Goal: Task Accomplishment & Management: Manage account settings

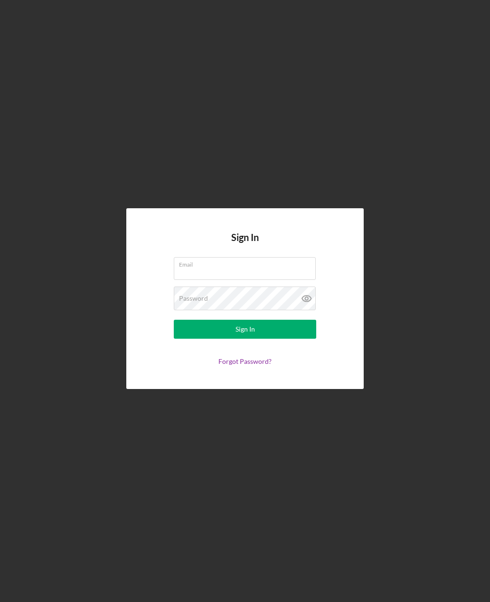
click at [269, 280] on div "Email" at bounding box center [245, 269] width 142 height 24
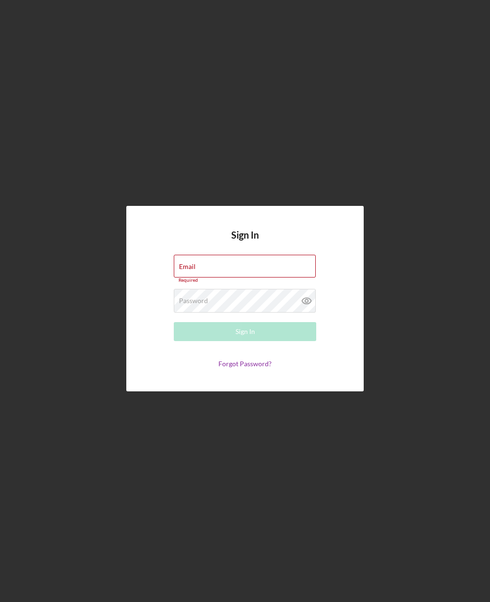
click at [272, 275] on input "Email" at bounding box center [245, 266] width 142 height 23
type input "[EMAIL_ADDRESS][DOMAIN_NAME]"
click at [245, 341] on button "Sign In" at bounding box center [245, 331] width 142 height 19
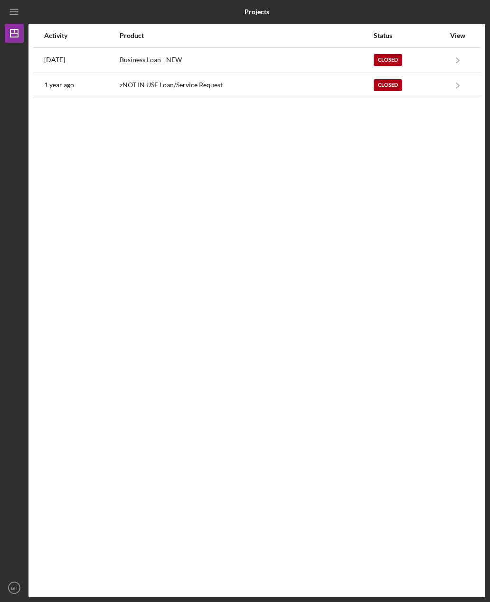
click at [19, 19] on icon "Icon/Menu" at bounding box center [14, 11] width 21 height 21
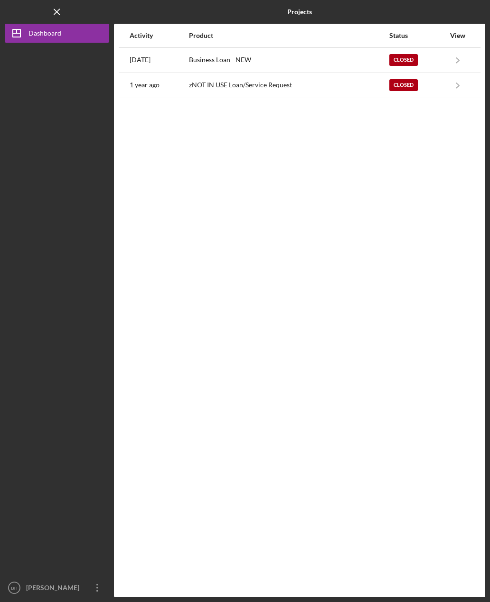
click at [55, 19] on icon "Icon/Menu Close" at bounding box center [57, 11] width 21 height 21
